Goal: Obtain resource: Download file/media

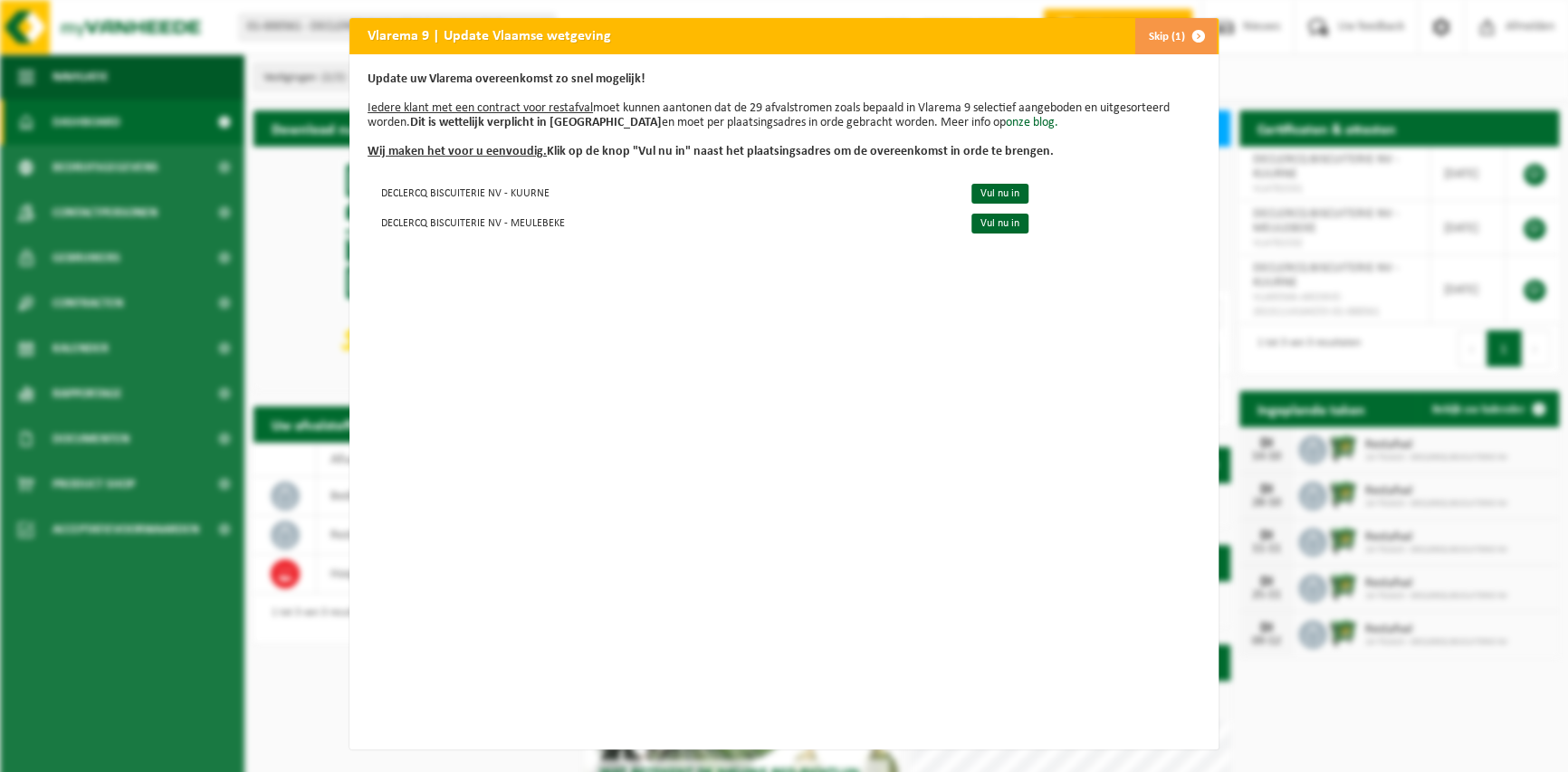
click at [1166, 33] on button "Skip (1)" at bounding box center [1176, 36] width 83 height 37
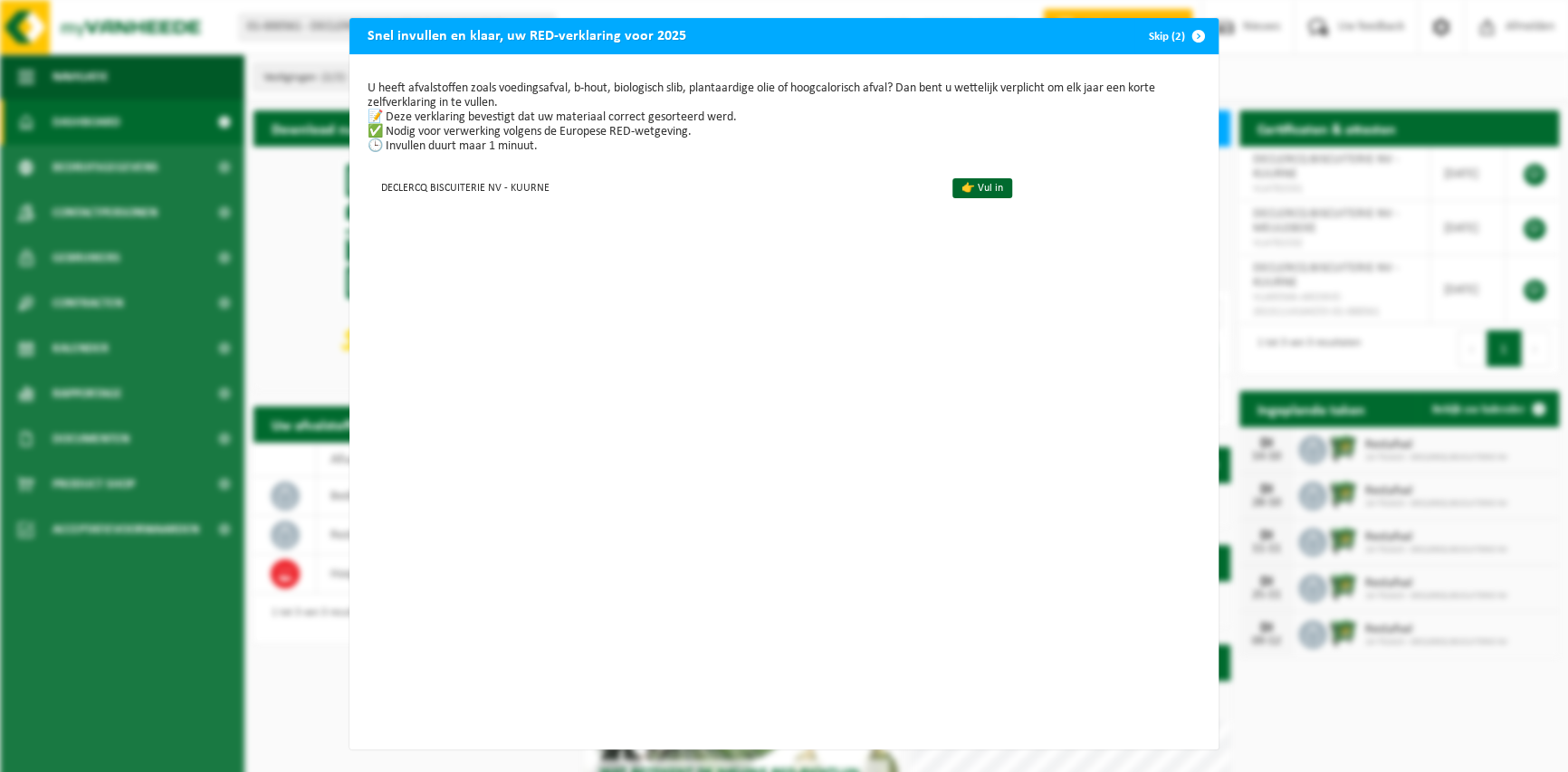
click at [1198, 38] on span "button" at bounding box center [1198, 36] width 37 height 37
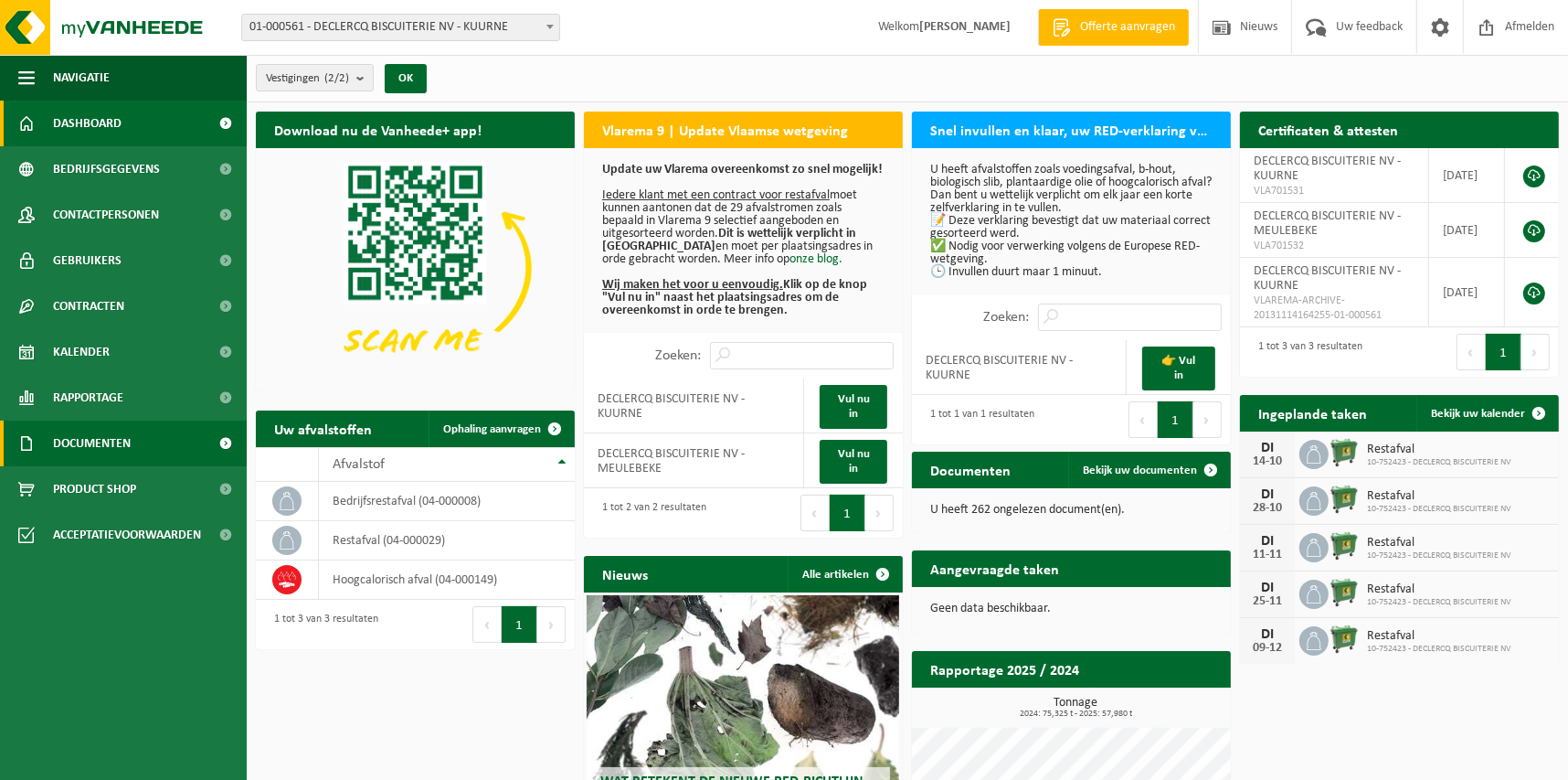
click at [75, 430] on span "Documenten" at bounding box center [92, 444] width 78 height 45
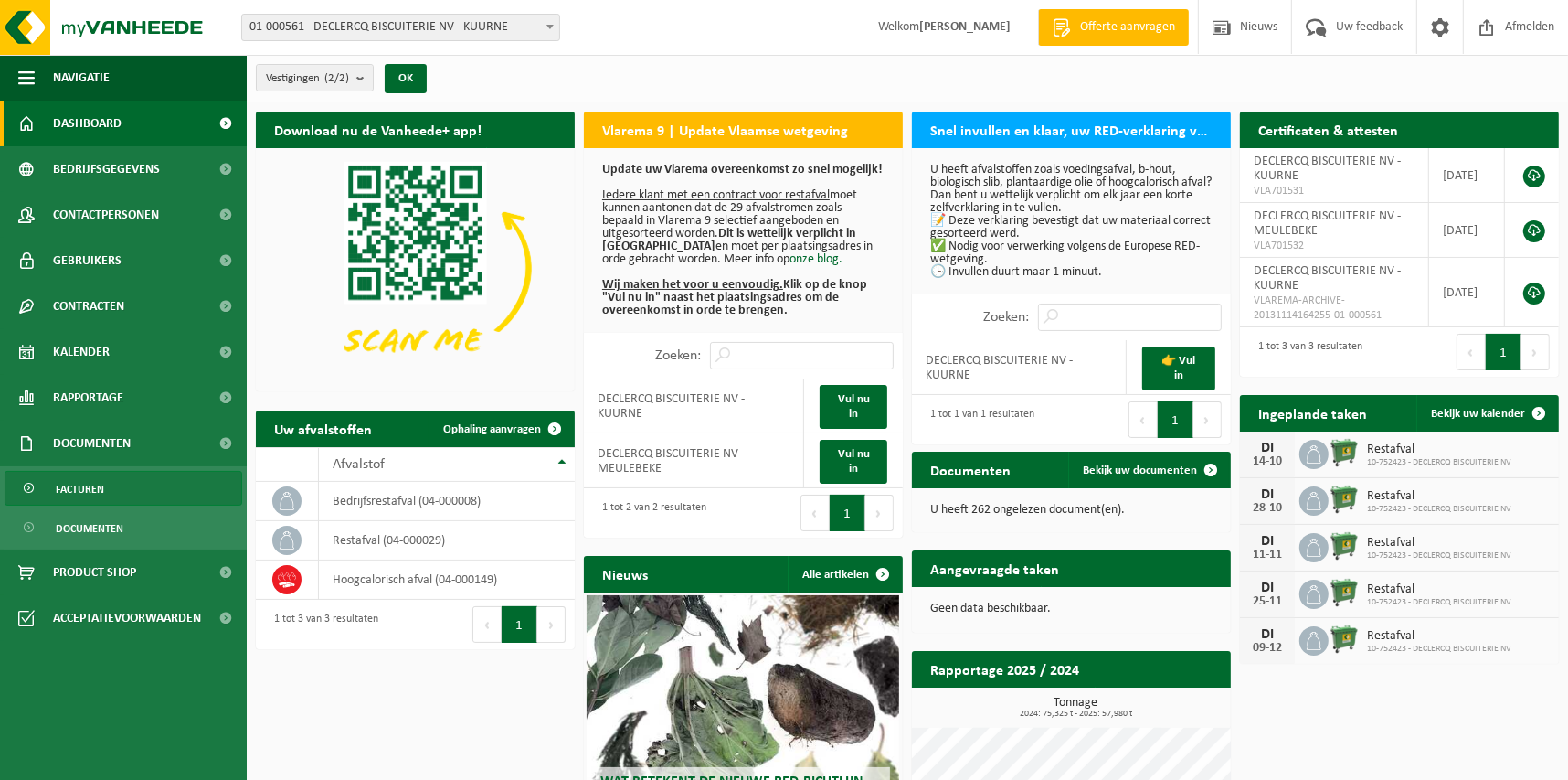
click at [125, 477] on link "Facturen" at bounding box center [123, 488] width 238 height 35
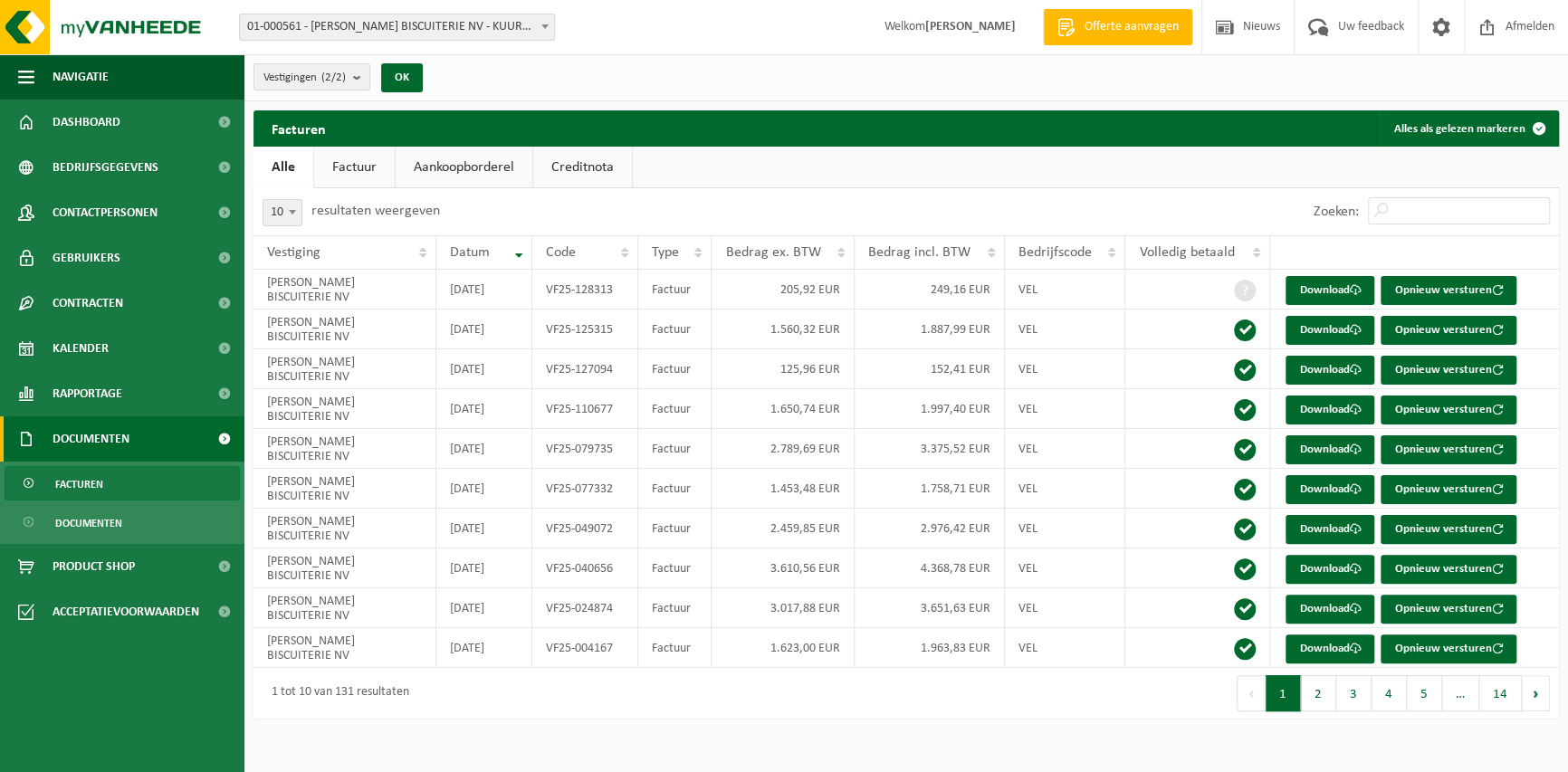
click at [673, 690] on div "1 tot 10 van 131 resultaten" at bounding box center [580, 693] width 653 height 51
click at [1490, 704] on button "14" at bounding box center [1499, 693] width 42 height 37
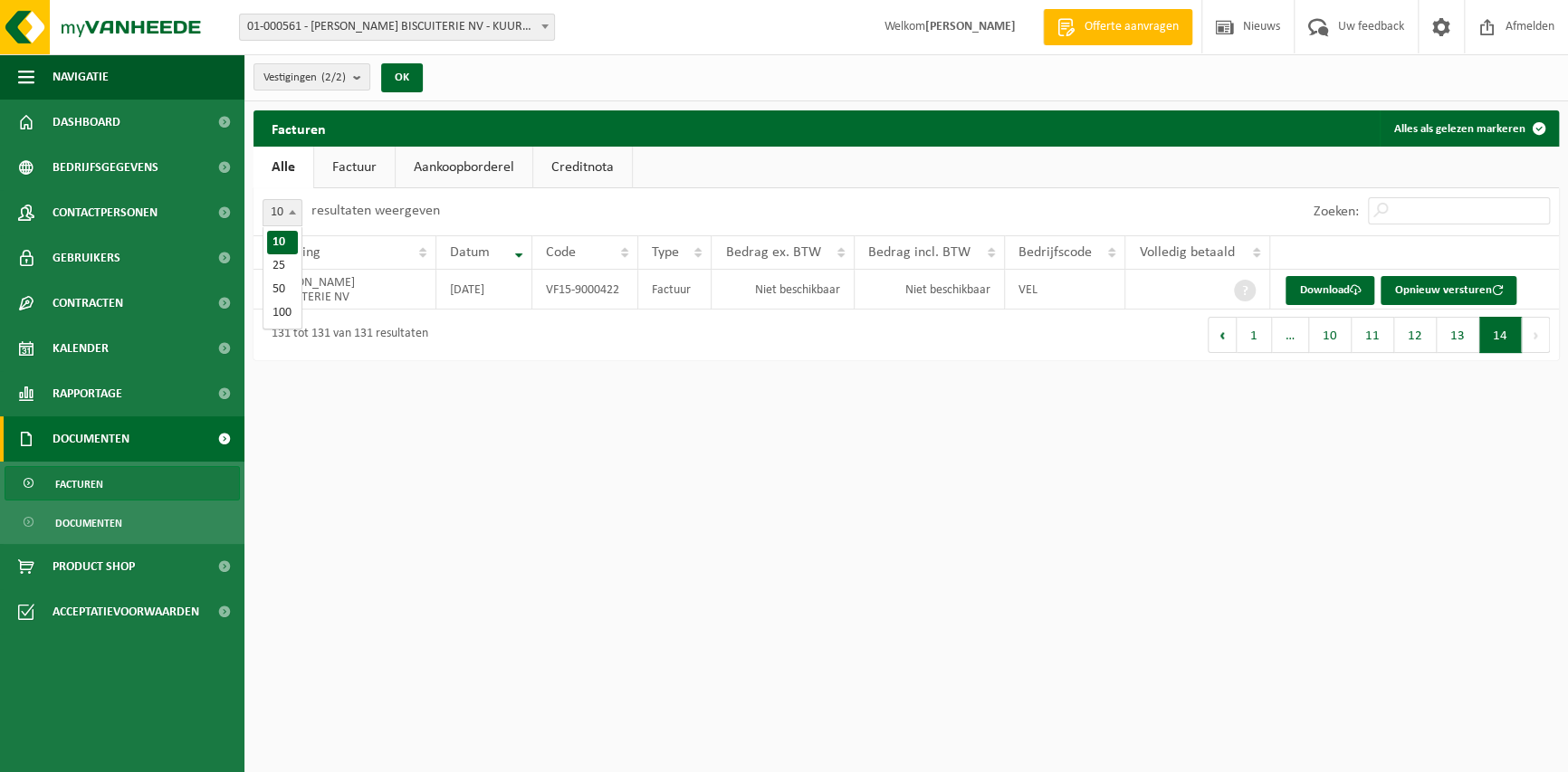
click at [290, 215] on span at bounding box center [292, 211] width 18 height 23
select select "100"
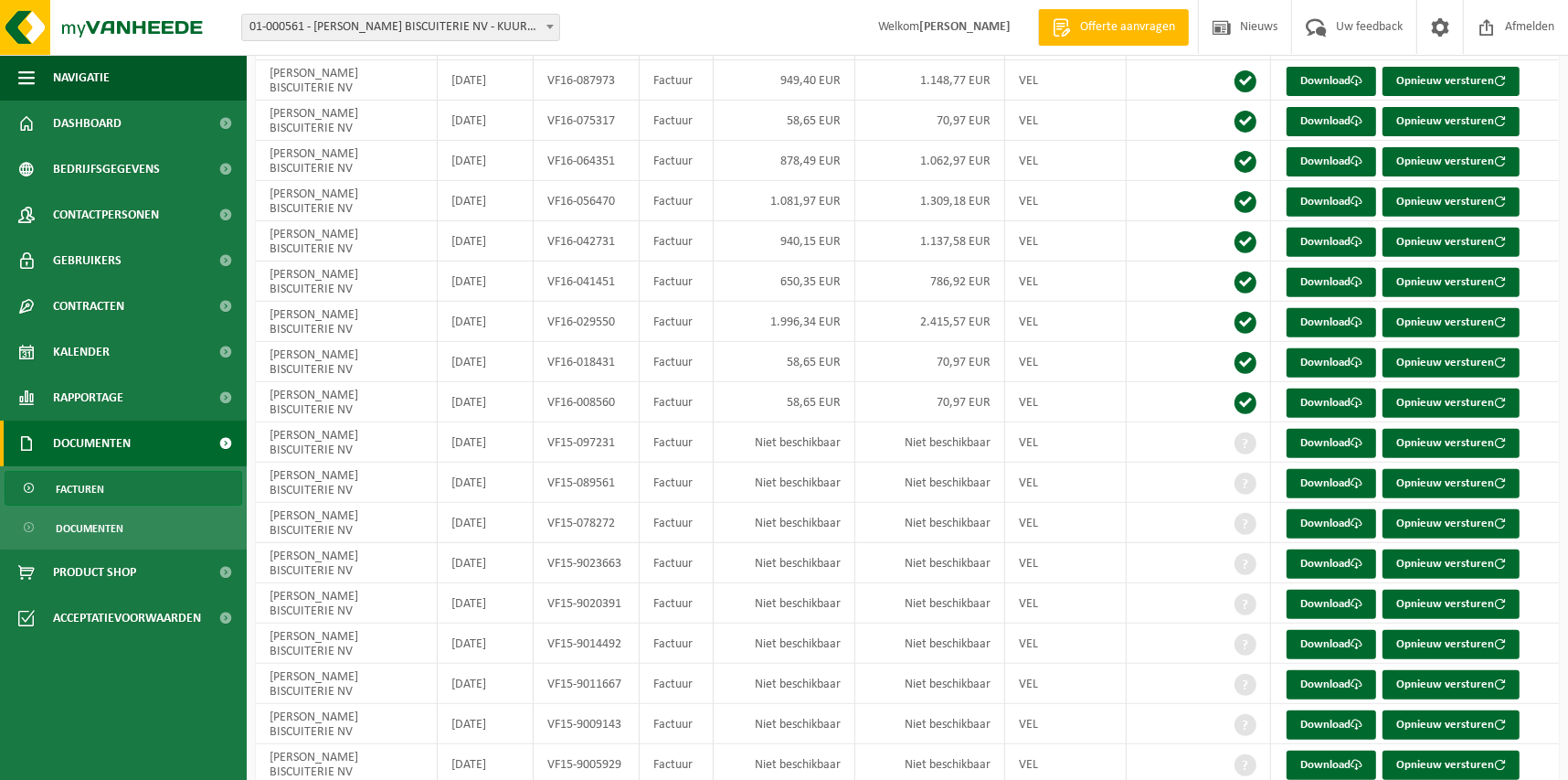
scroll to position [831, 0]
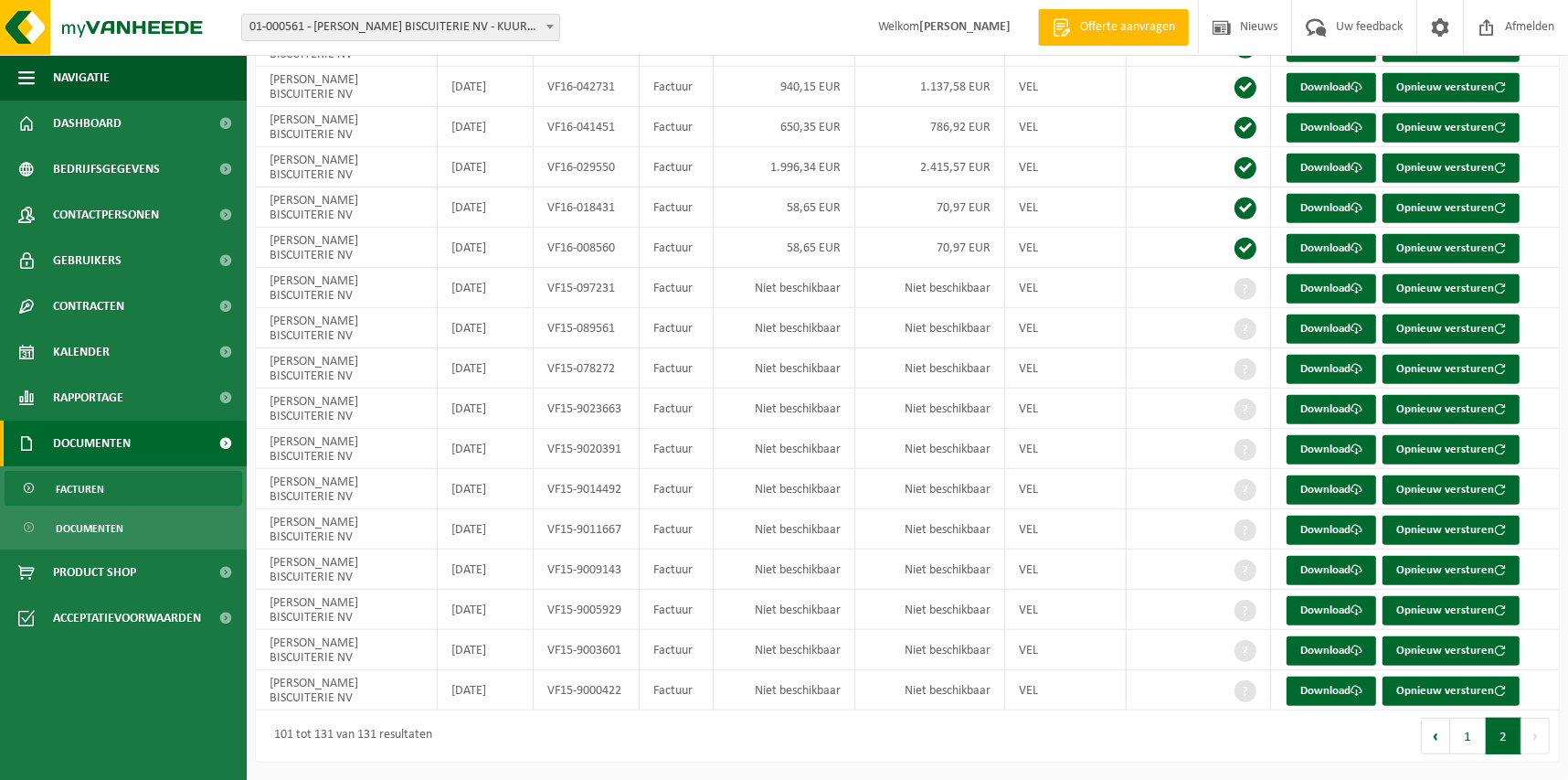
click at [1531, 737] on button "Volgende" at bounding box center [1536, 735] width 28 height 37
click at [1348, 693] on link "Download" at bounding box center [1331, 691] width 90 height 29
click at [1335, 643] on link "Download" at bounding box center [1331, 650] width 90 height 29
